Goal: Information Seeking & Learning: Learn about a topic

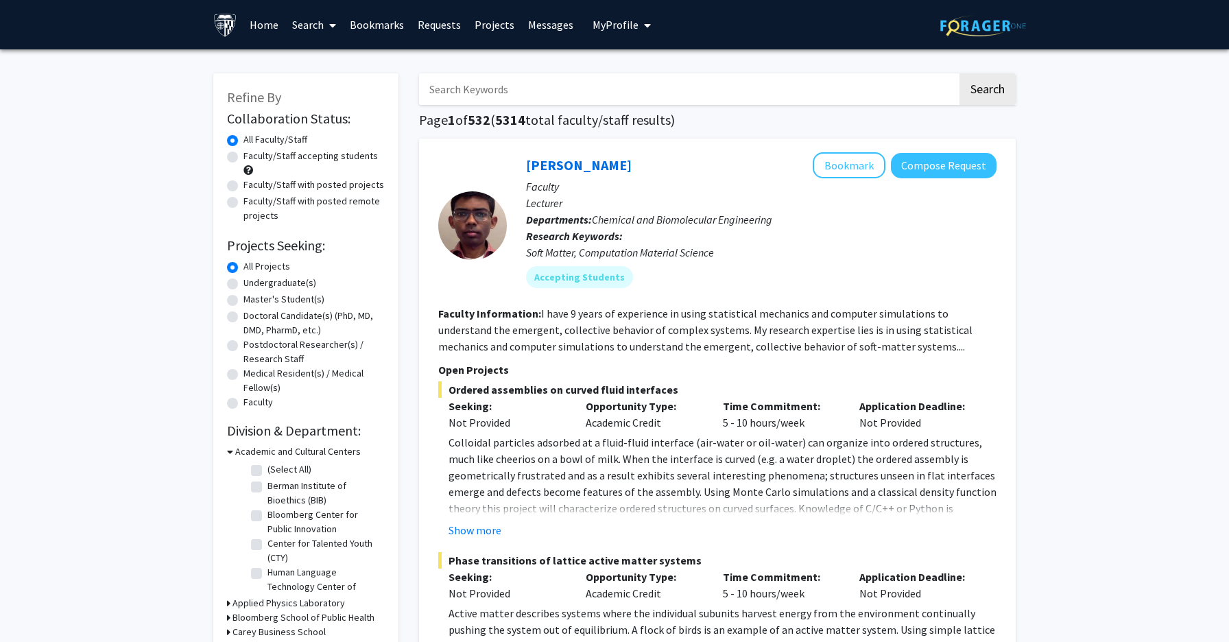
click at [850, 95] on input "Search Keywords" at bounding box center [688, 89] width 538 height 32
click at [309, 24] on link "Search" at bounding box center [314, 25] width 58 height 48
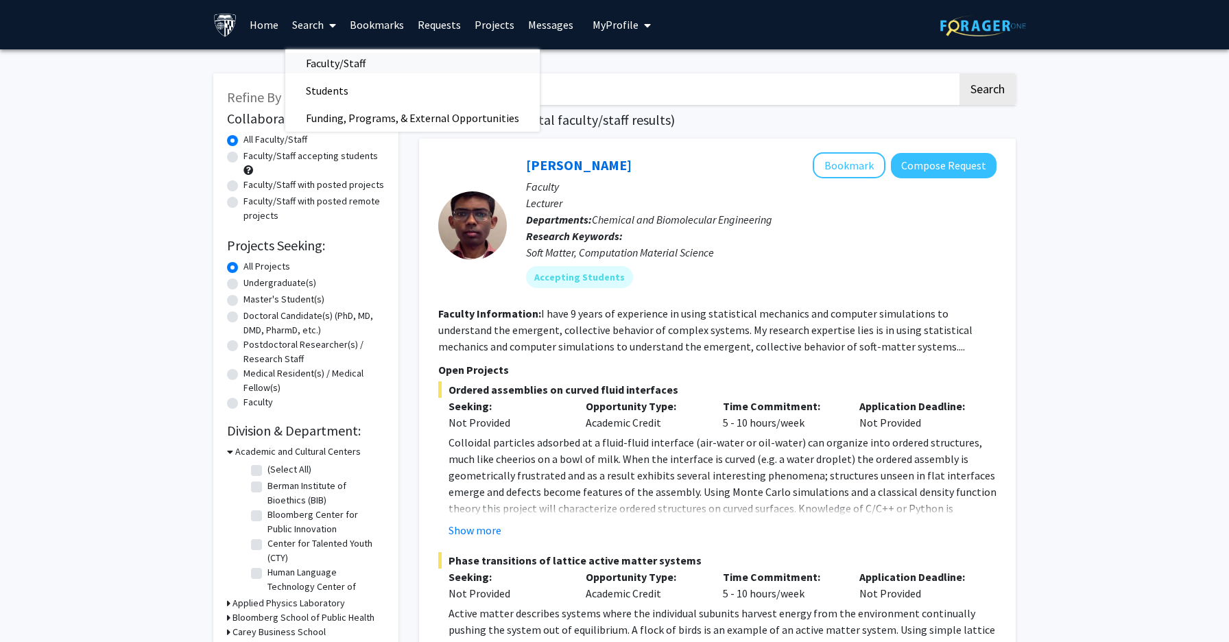
click at [366, 64] on span "Faculty/Staff" at bounding box center [335, 62] width 101 height 27
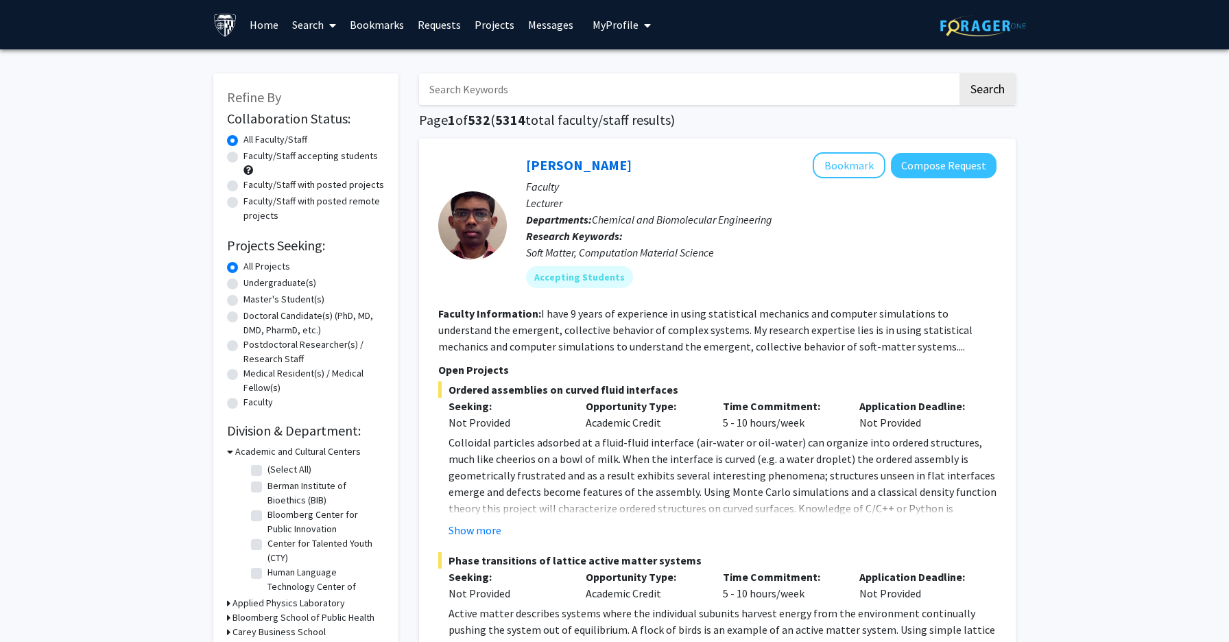
click at [319, 158] on label "Faculty/Staff accepting students" at bounding box center [310, 156] width 134 height 14
click at [252, 158] on input "Faculty/Staff accepting students" at bounding box center [247, 153] width 9 height 9
radio input "true"
click at [325, 200] on label "Faculty/Staff with posted remote projects" at bounding box center [313, 208] width 141 height 29
click at [252, 200] on input "Faculty/Staff with posted remote projects" at bounding box center [247, 198] width 9 height 9
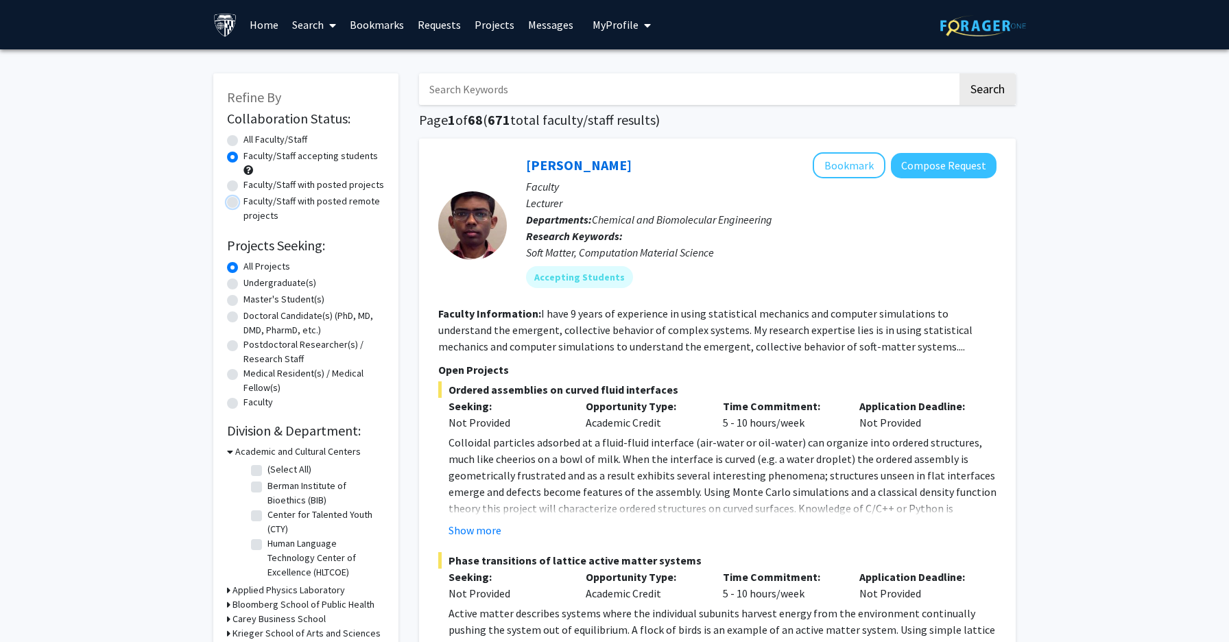
radio input "true"
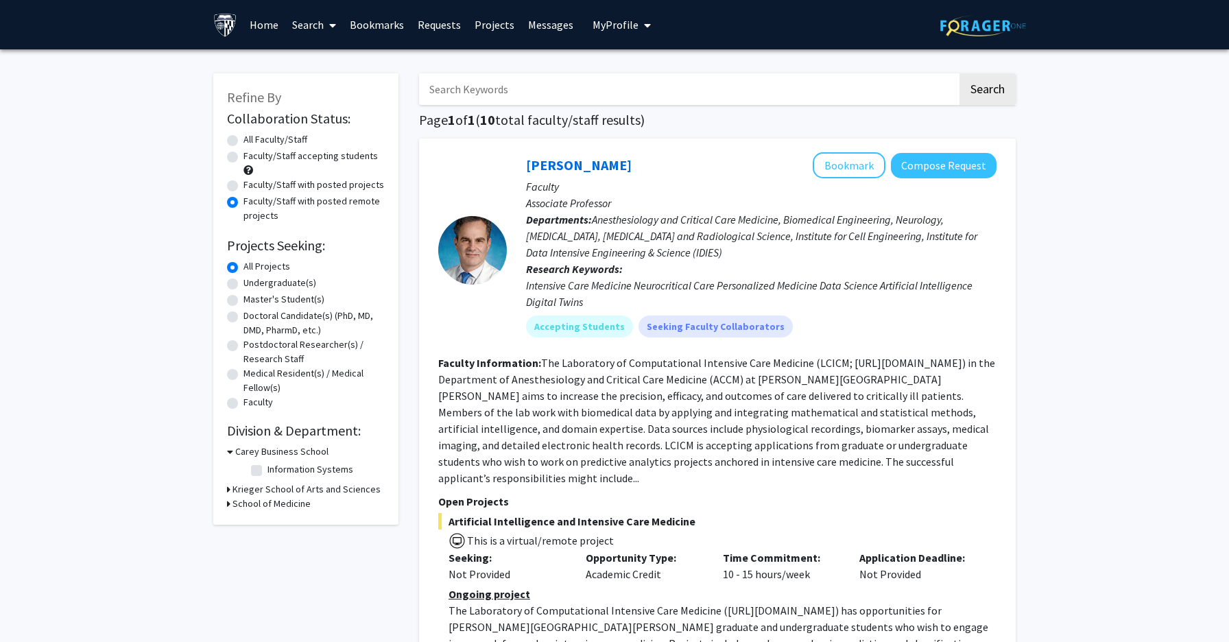
click at [688, 405] on fg-read-more "The Laboratory of Computational Intensive Care Medicine (LCICM; [URL][DOMAIN_NA…" at bounding box center [716, 420] width 557 height 129
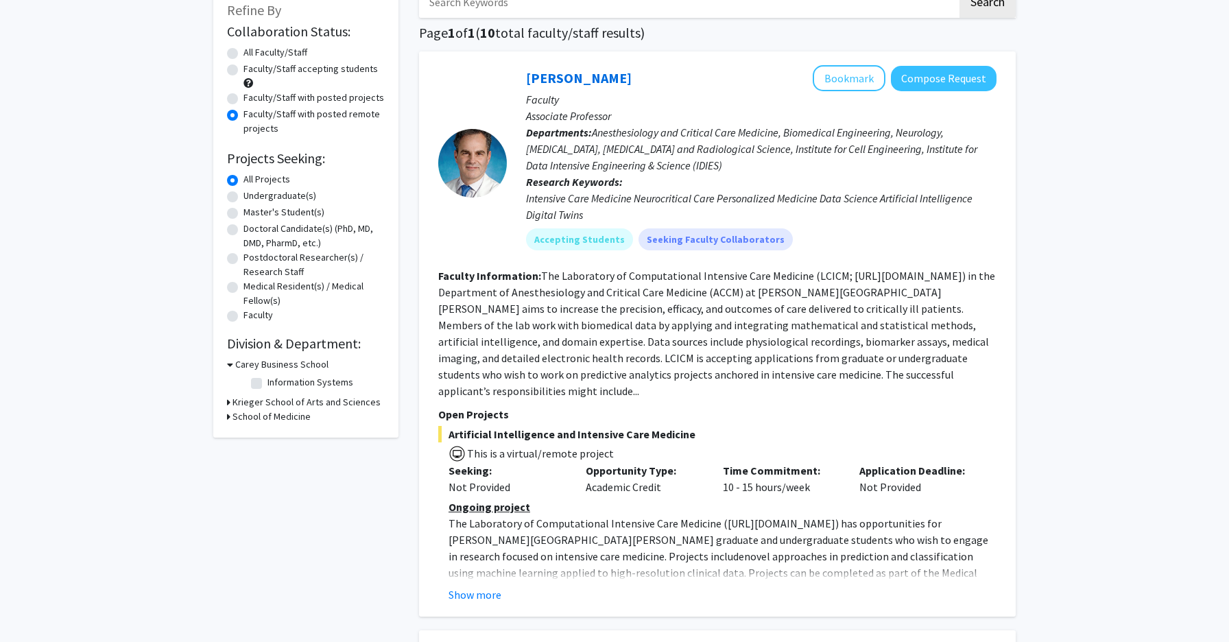
scroll to position [88, 0]
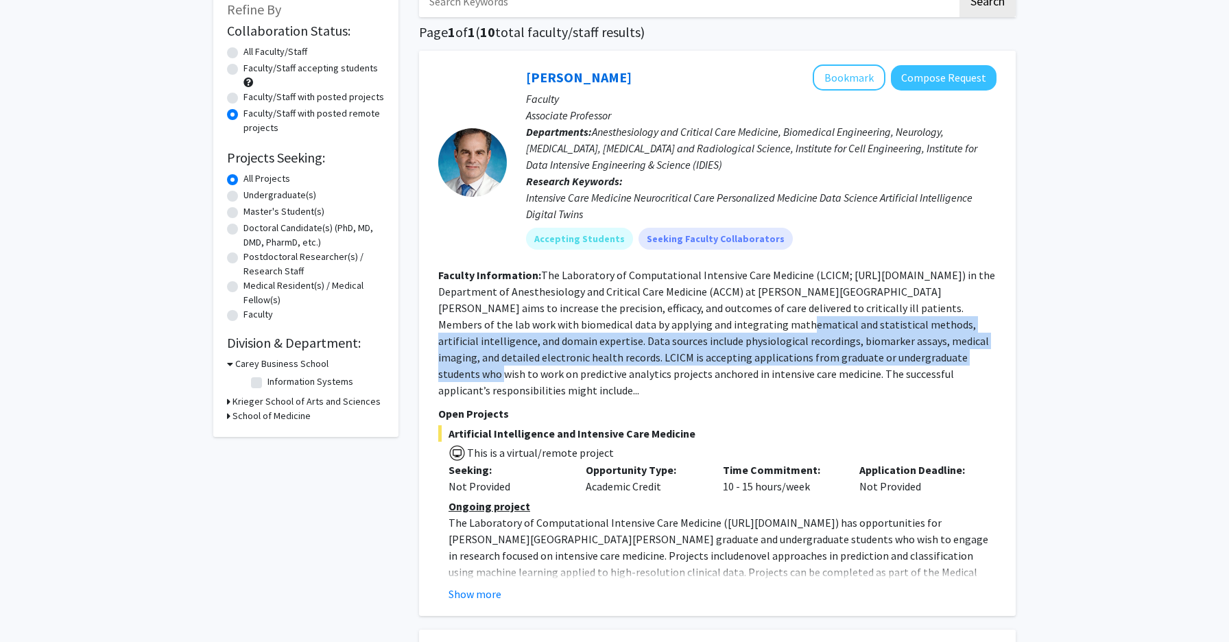
drag, startPoint x: 637, startPoint y: 326, endPoint x: 843, endPoint y: 354, distance: 207.6
click at [844, 354] on fg-read-more "The Laboratory of Computational Intensive Care Medicine (LCICM; [URL][DOMAIN_NA…" at bounding box center [716, 332] width 557 height 129
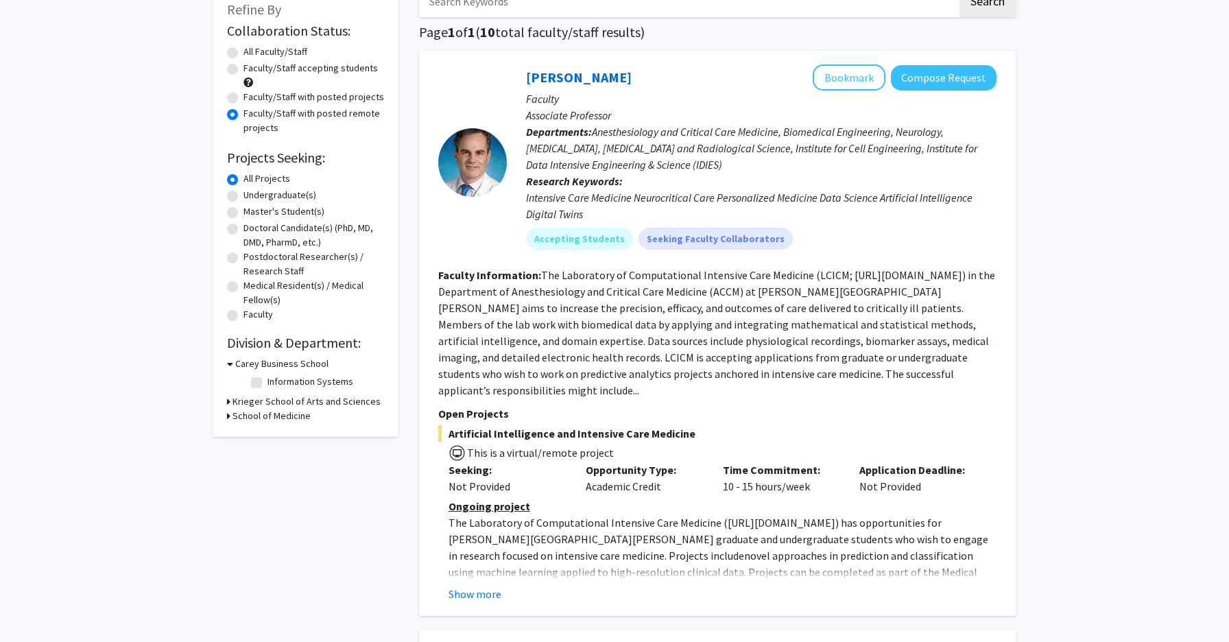
click at [871, 364] on section "Faculty Information: The Laboratory of Computational Intensive Care Medicine (L…" at bounding box center [717, 333] width 558 height 132
drag, startPoint x: 556, startPoint y: 375, endPoint x: 749, endPoint y: 382, distance: 192.8
click at [752, 382] on fg-search-faculty "[PERSON_NAME] Bookmark Compose Request Faculty Associate Professor Departments:…" at bounding box center [717, 333] width 558 height 538
click at [799, 372] on fg-read-more "The Laboratory of Computational Intensive Care Medicine (LCICM; [URL][DOMAIN_NA…" at bounding box center [716, 332] width 557 height 129
click at [476, 586] on button "Show more" at bounding box center [475, 594] width 53 height 16
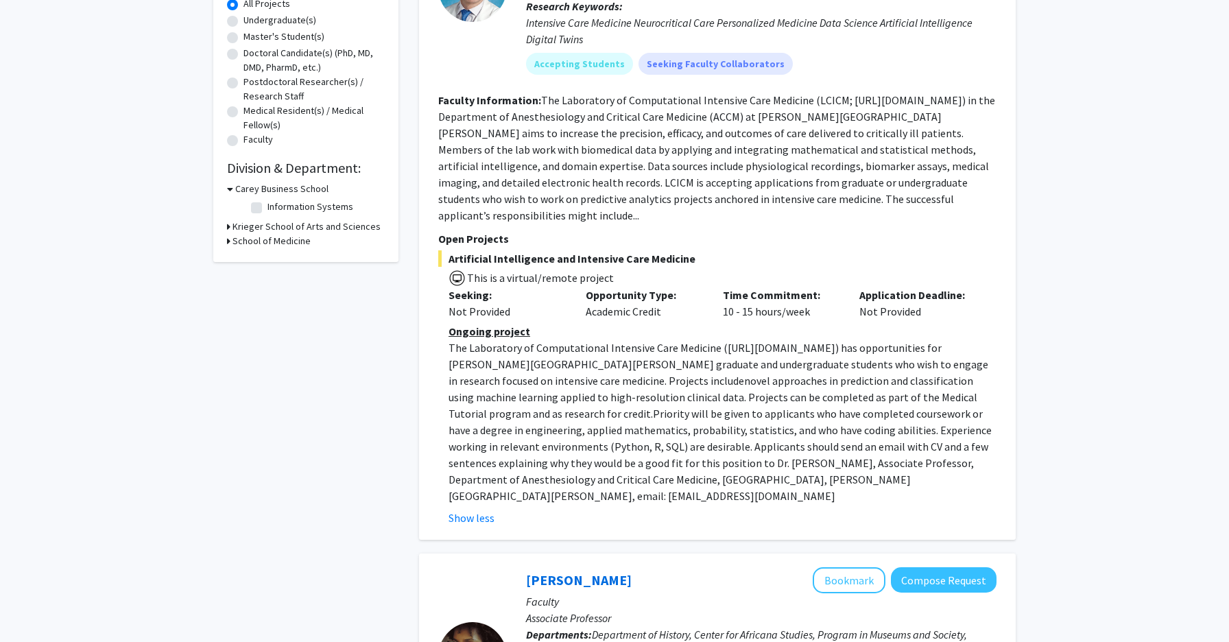
scroll to position [279, 0]
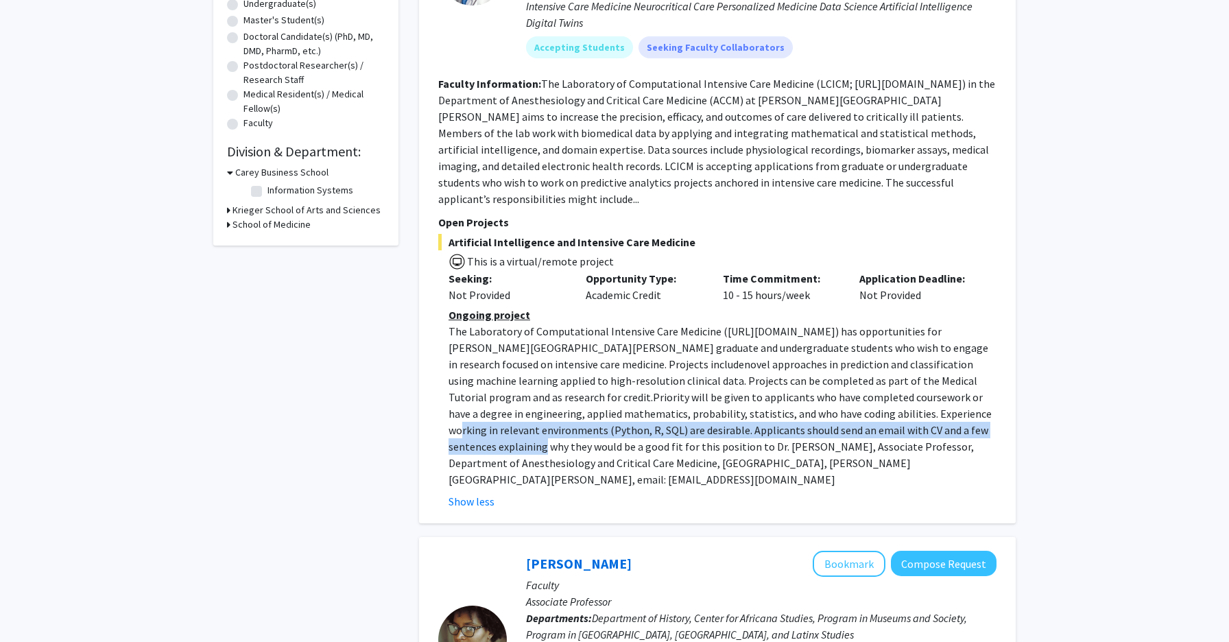
drag, startPoint x: 752, startPoint y: 401, endPoint x: 824, endPoint y: 417, distance: 73.7
click at [824, 417] on p "The Laboratory of Computational Intensive Care Medicine ( [URL][DOMAIN_NAME] ) …" at bounding box center [723, 405] width 548 height 165
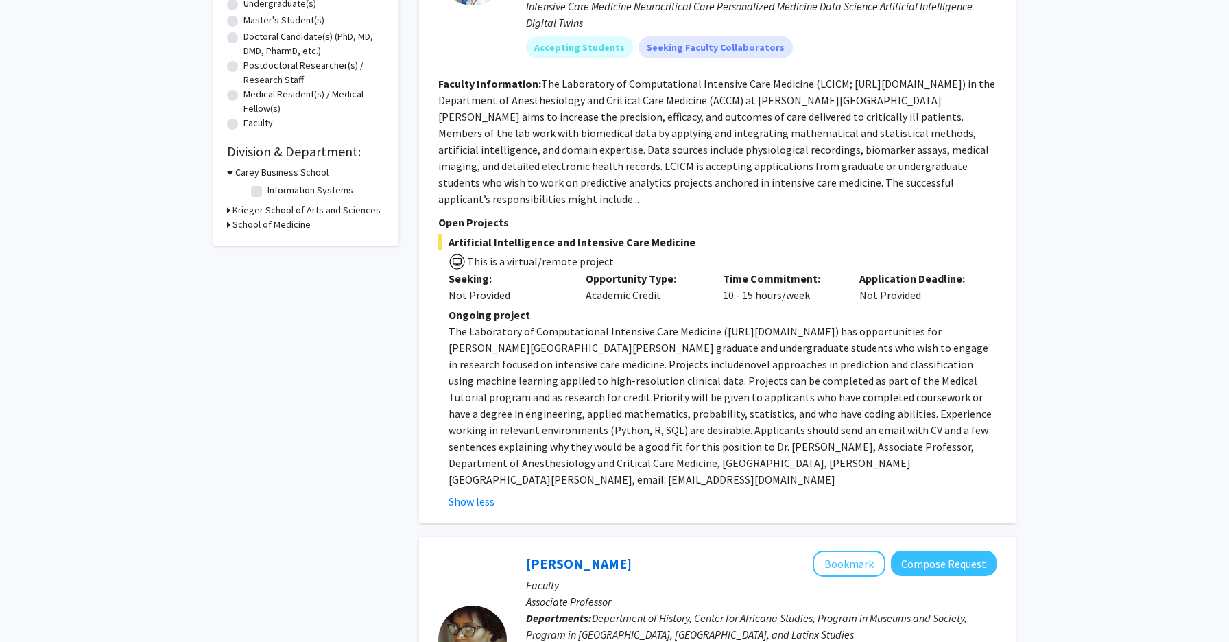
click at [885, 418] on p "The Laboratory of Computational Intensive Care Medicine ( [URL][DOMAIN_NAME] ) …" at bounding box center [723, 405] width 548 height 165
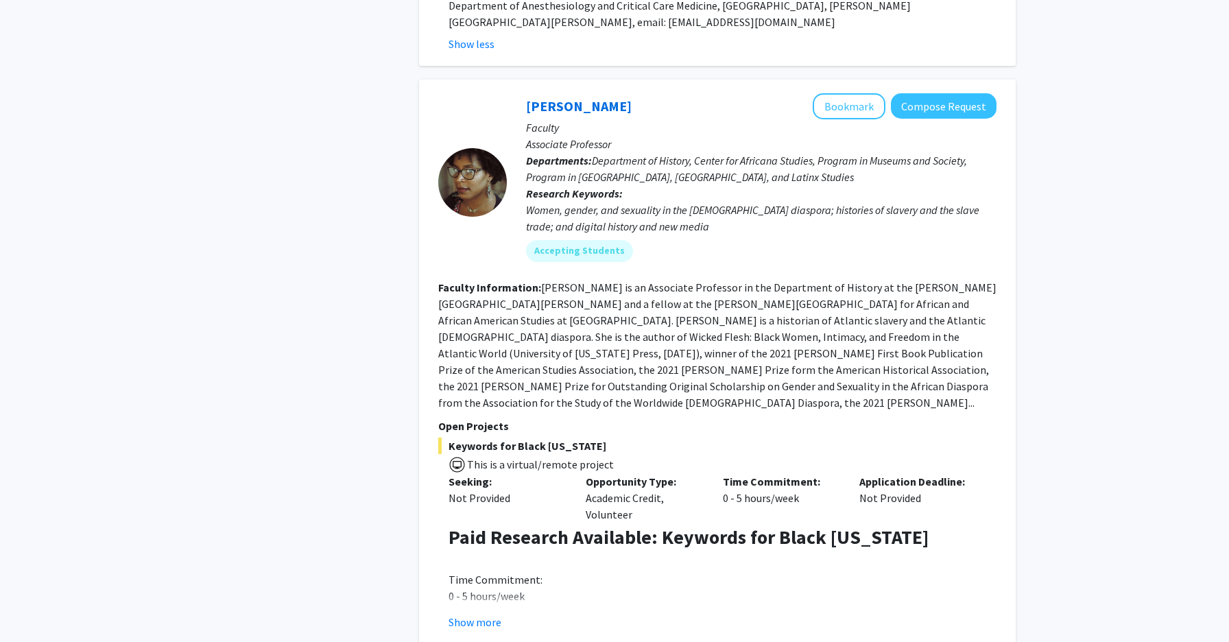
scroll to position [737, 0]
click at [475, 613] on button "Show more" at bounding box center [475, 621] width 53 height 16
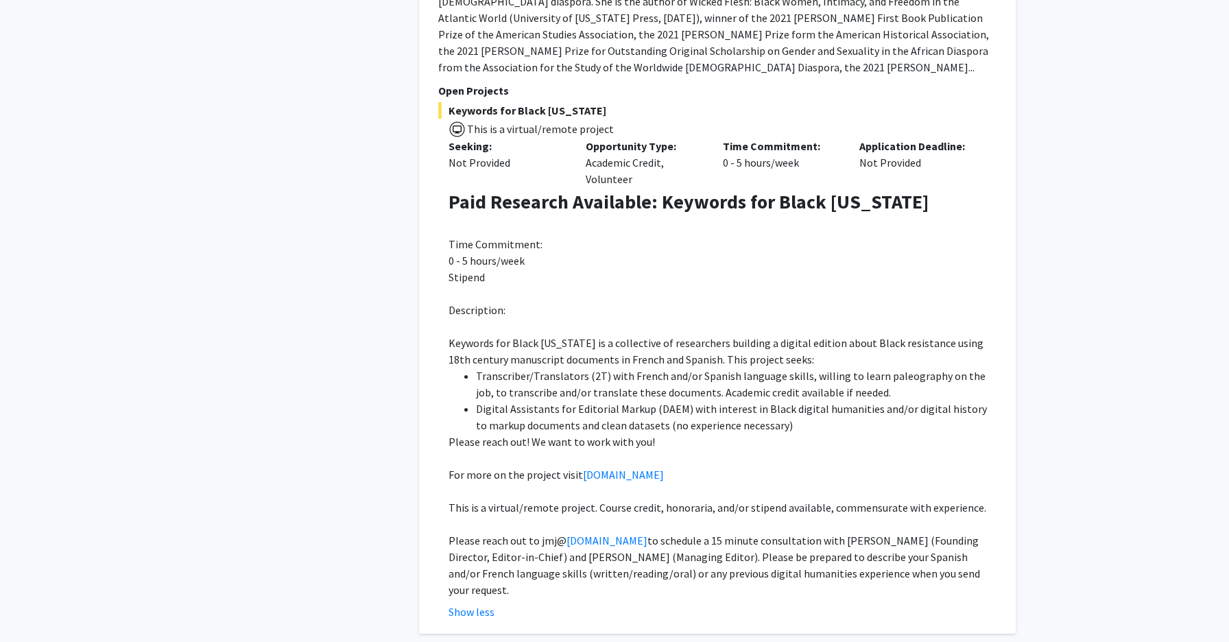
scroll to position [1074, 0]
click at [910, 367] on span "Transcriber/Translators (2T) with French and/or Spanish language skills, willin…" at bounding box center [731, 382] width 510 height 30
copy span "paleography"
drag, startPoint x: 630, startPoint y: 355, endPoint x: 691, endPoint y: 366, distance: 62.0
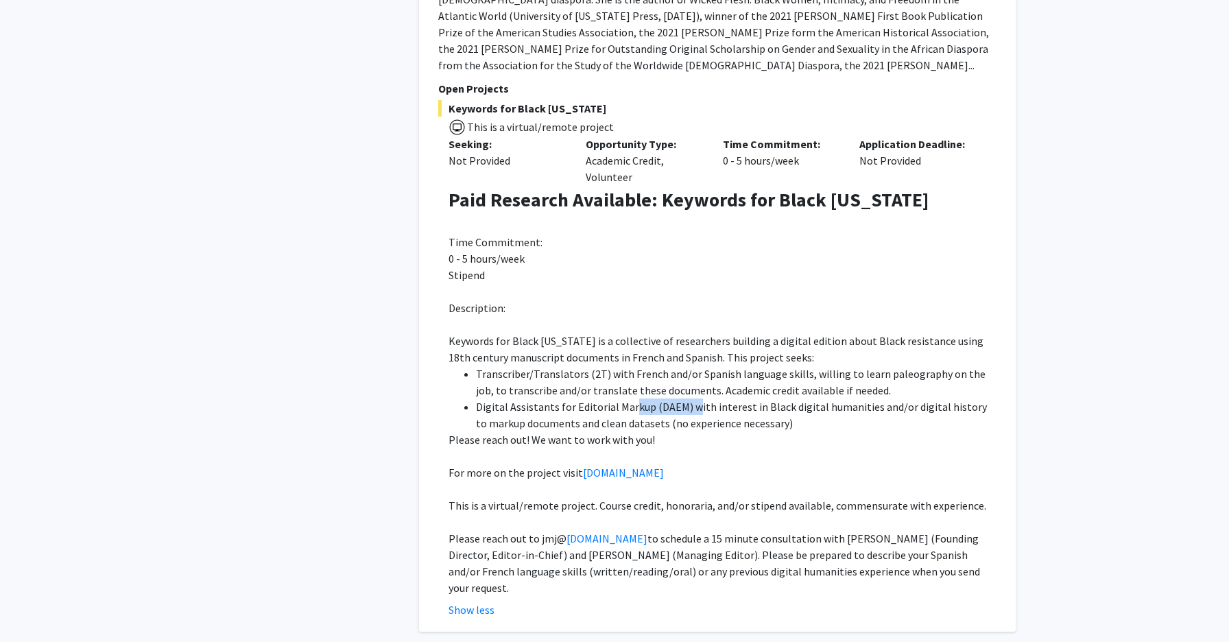
click at [691, 398] on li "Digital Assistants for Editorial Markup (DAEM) with interest in Black digital h…" at bounding box center [736, 414] width 521 height 33
click at [809, 514] on p at bounding box center [723, 522] width 548 height 16
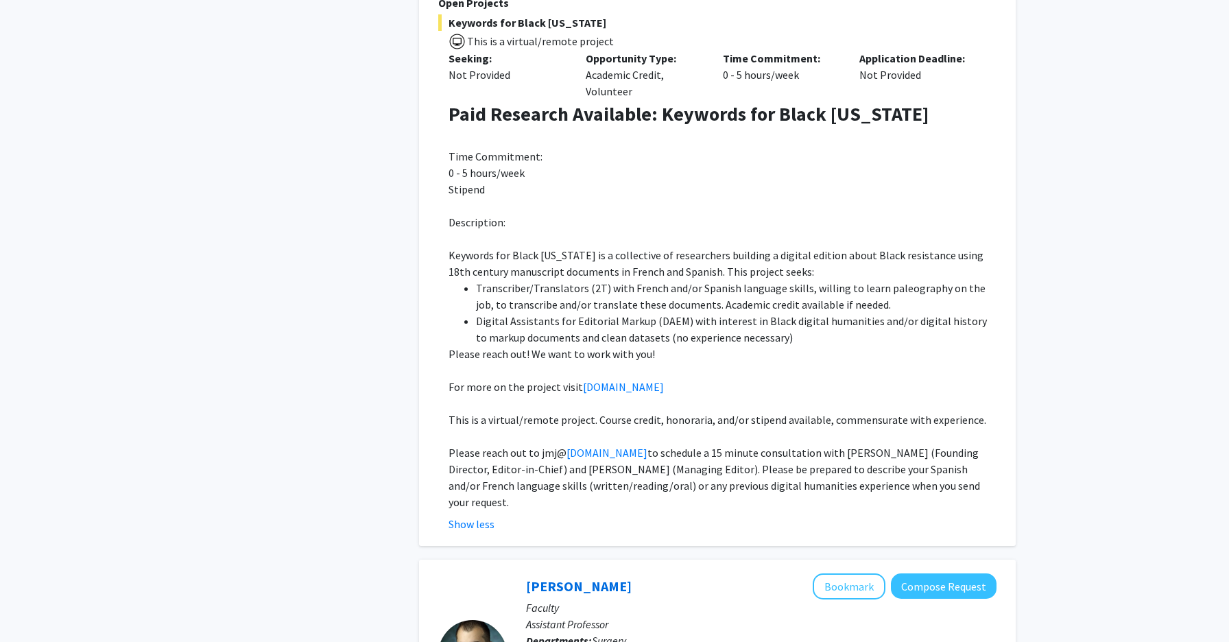
scroll to position [1160, 0]
drag, startPoint x: 650, startPoint y: 404, endPoint x: 905, endPoint y: 407, distance: 255.8
click at [905, 445] on span "to schedule a 15 minute consultation with [PERSON_NAME] (Founding Director, Edi…" at bounding box center [715, 476] width 532 height 63
click at [708, 445] on span "to schedule a 15 minute consultation with [PERSON_NAME] (Founding Director, Edi…" at bounding box center [715, 476] width 532 height 63
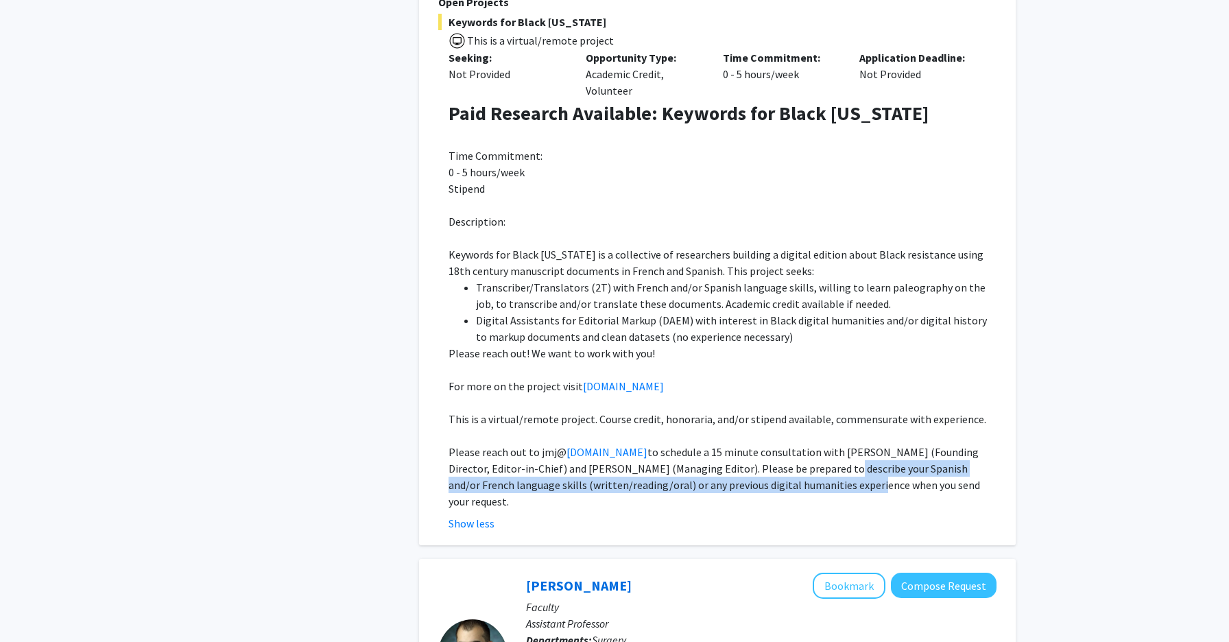
drag, startPoint x: 773, startPoint y: 418, endPoint x: 781, endPoint y: 436, distance: 19.6
click at [781, 445] on span "to schedule a 15 minute consultation with [PERSON_NAME] (Founding Director, Edi…" at bounding box center [715, 476] width 532 height 63
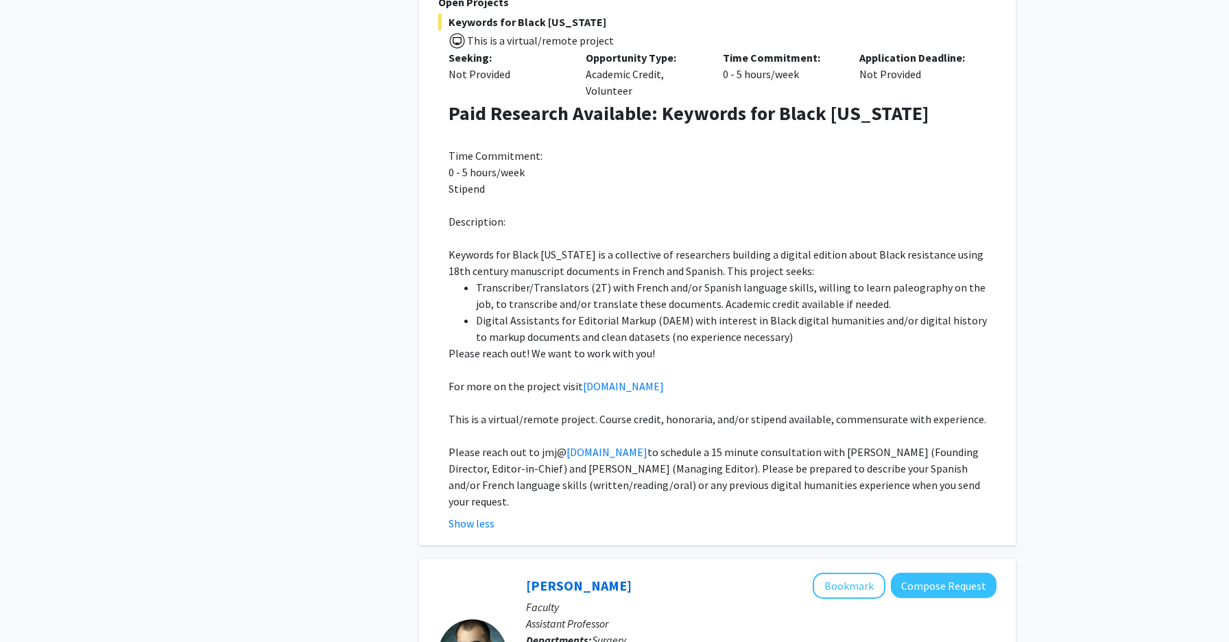
click at [810, 412] on span "This is a virtual/remote project. Course credit, honoraria, and/or stipend avai…" at bounding box center [718, 419] width 538 height 14
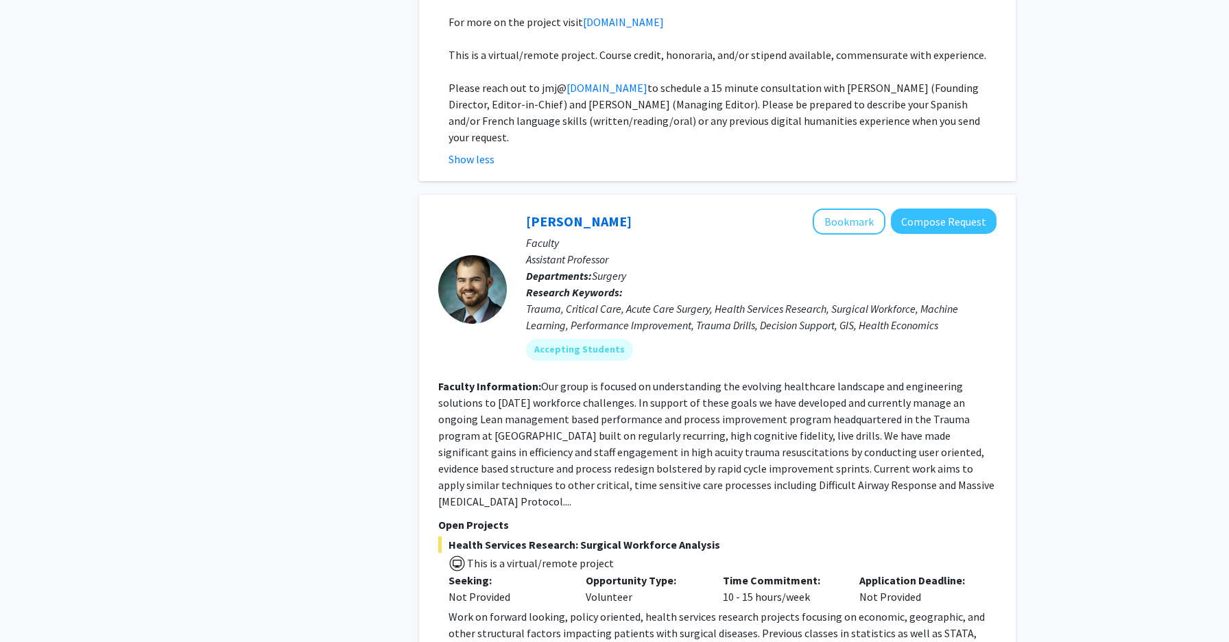
scroll to position [1533, 0]
